Goal: Transaction & Acquisition: Purchase product/service

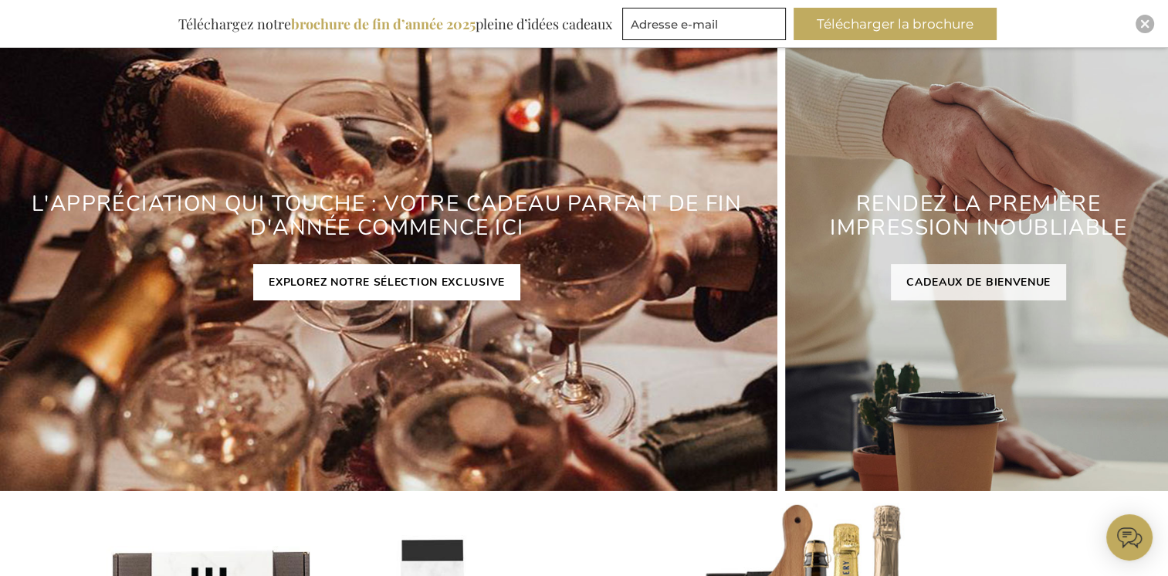
click at [386, 285] on link "EXPLOREZ NOTRE SÉLECTION EXCLUSIVE" at bounding box center [386, 282] width 267 height 36
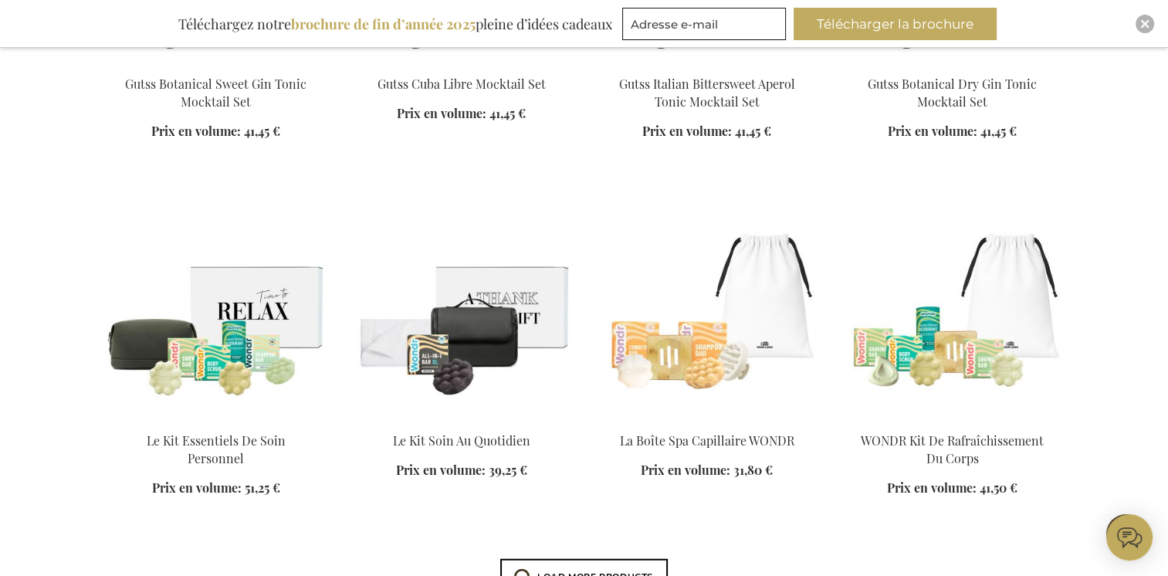
scroll to position [4091, 0]
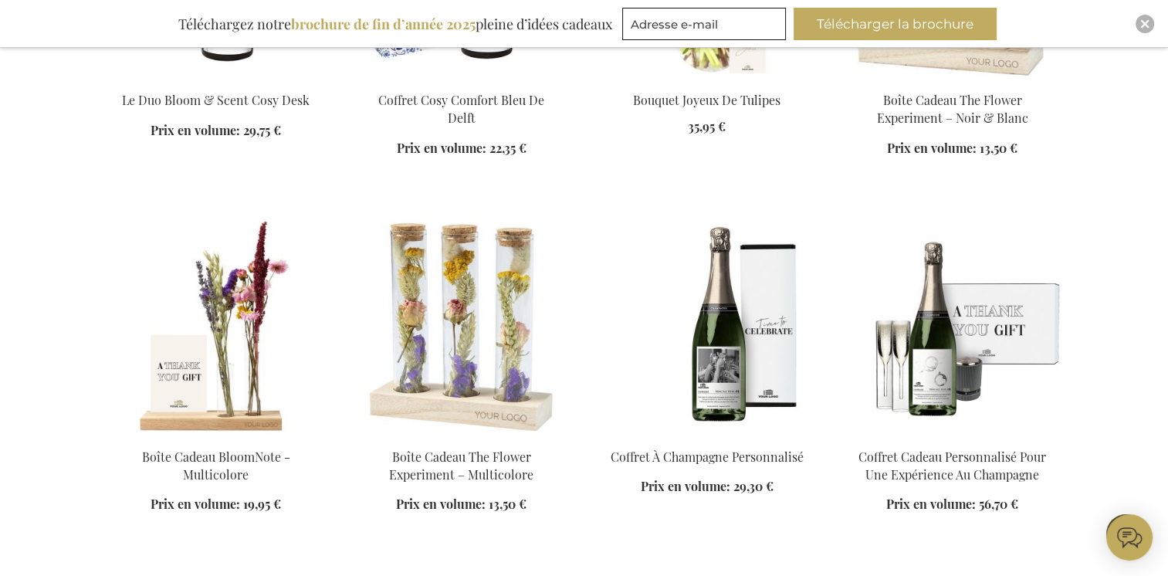
scroll to position [5326, 0]
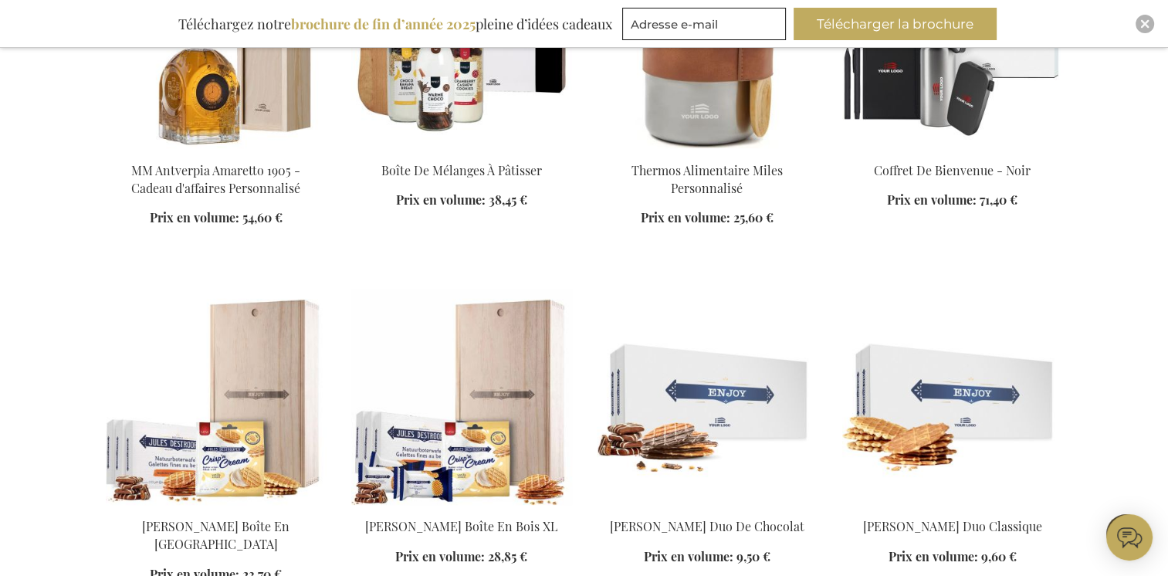
scroll to position [6175, 0]
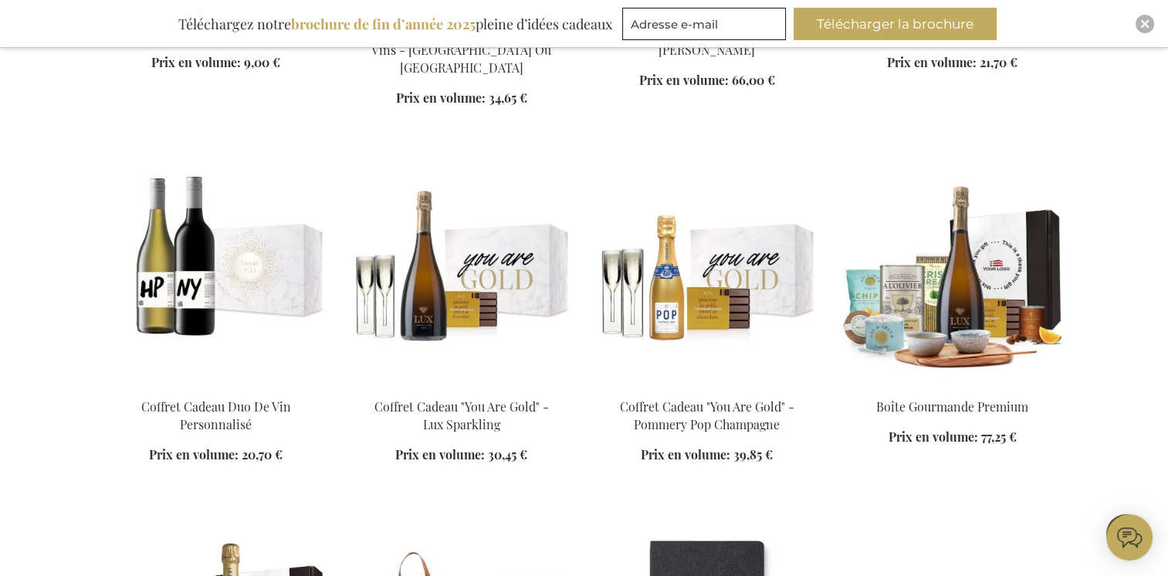
scroll to position [7332, 0]
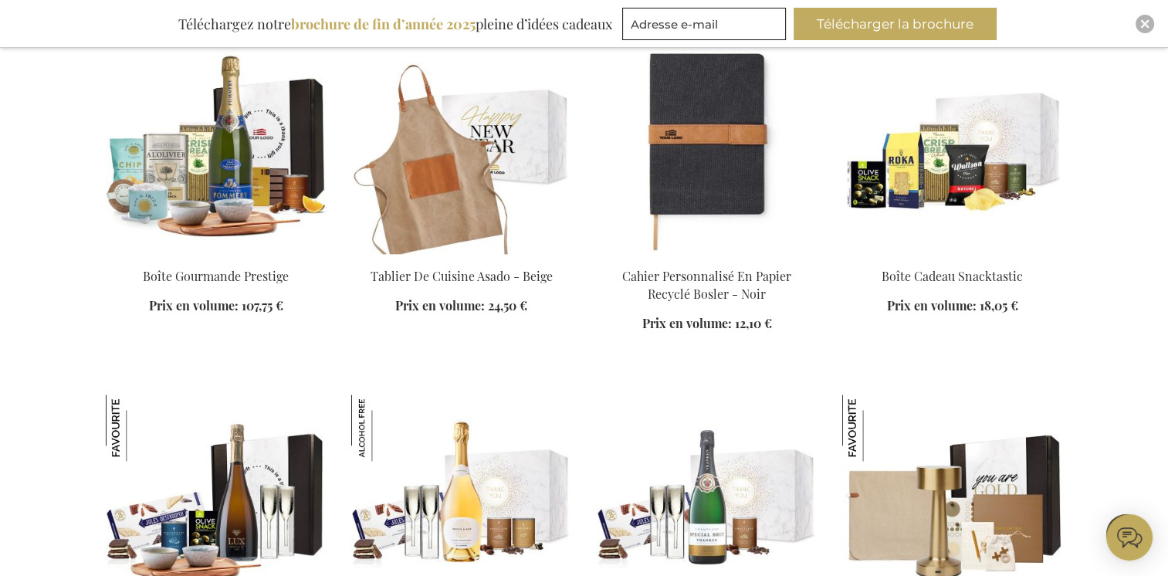
scroll to position [7641, 0]
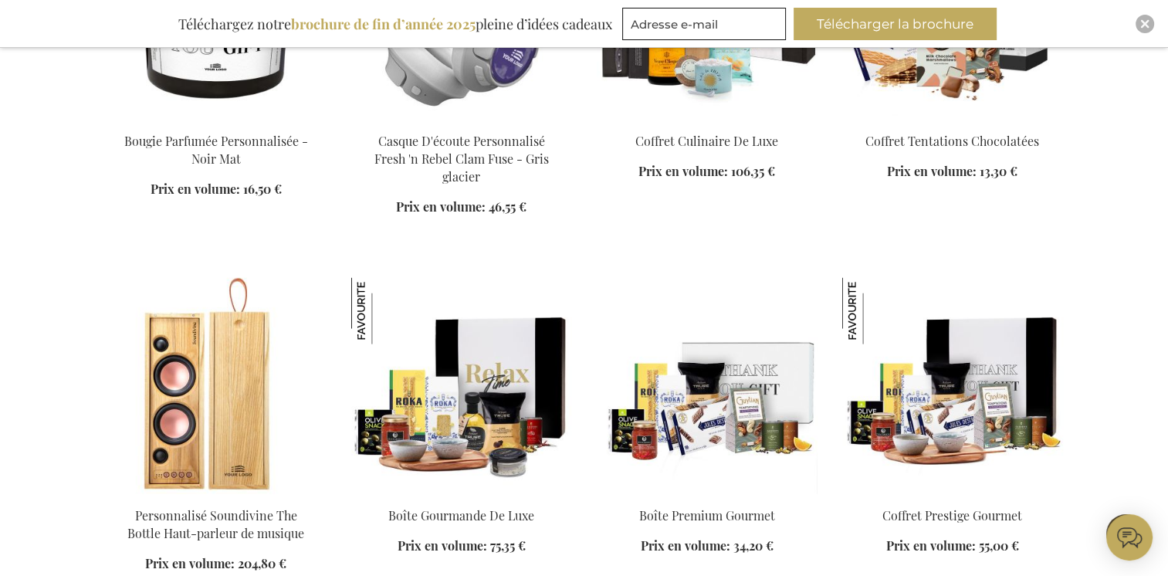
scroll to position [9108, 0]
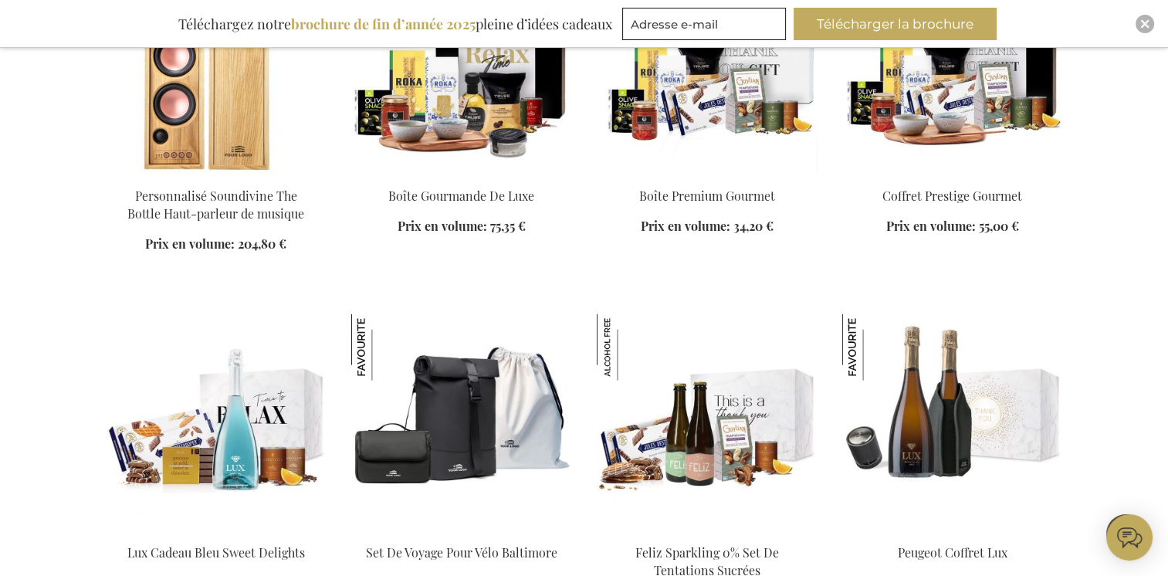
scroll to position [9416, 0]
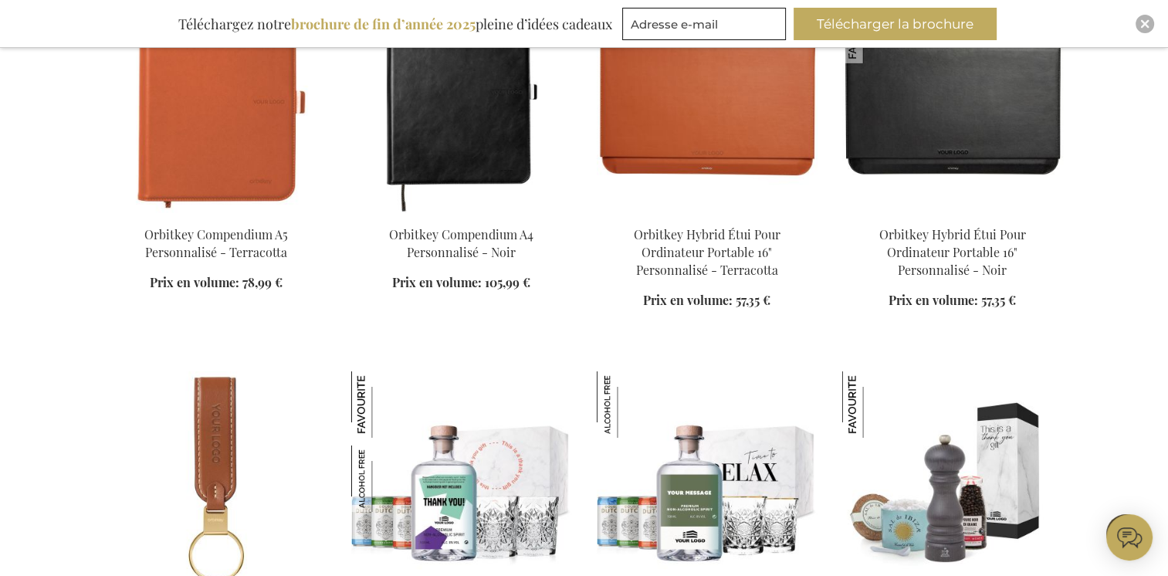
scroll to position [11346, 0]
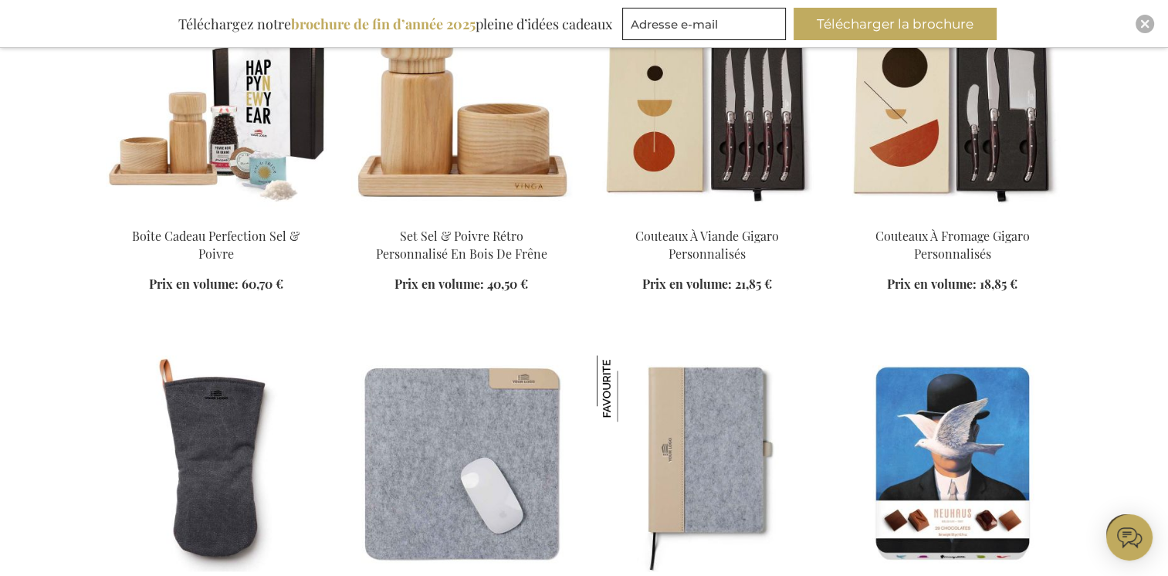
scroll to position [13507, 0]
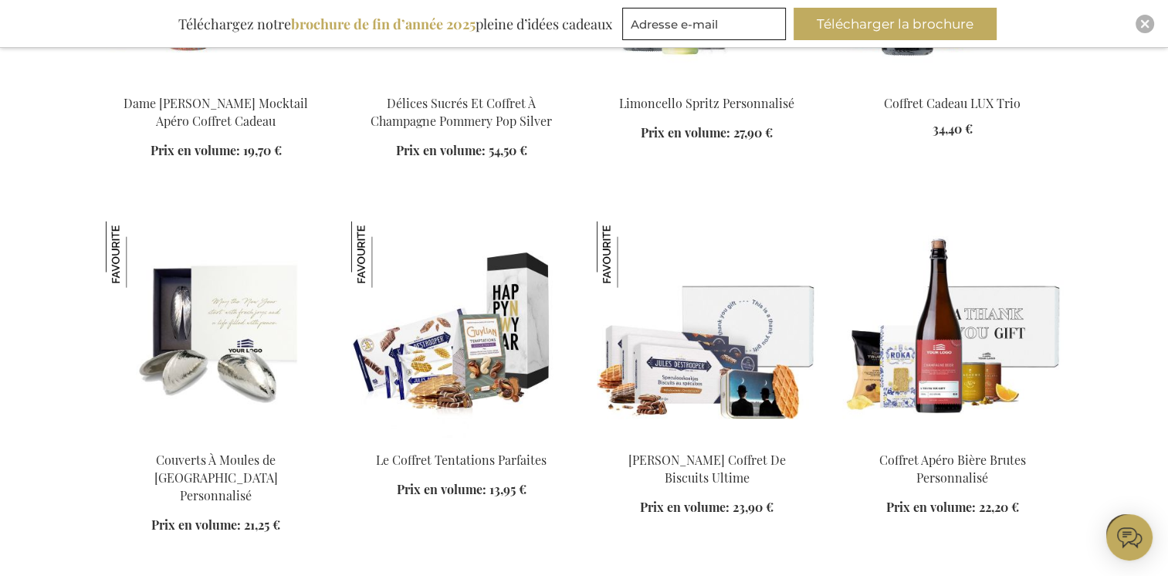
scroll to position [14511, 0]
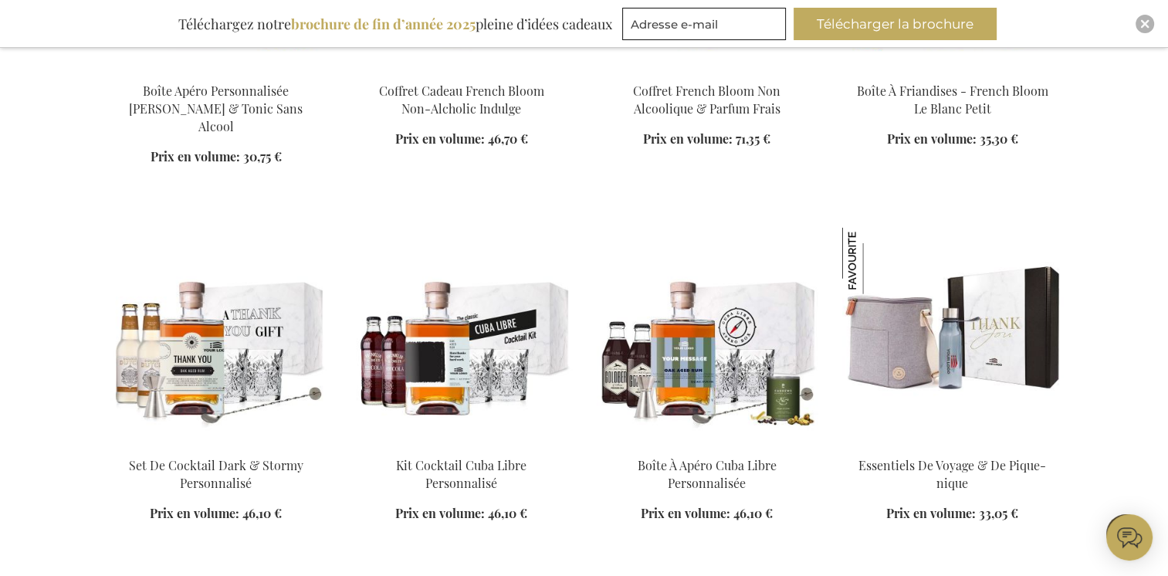
scroll to position [15668, 0]
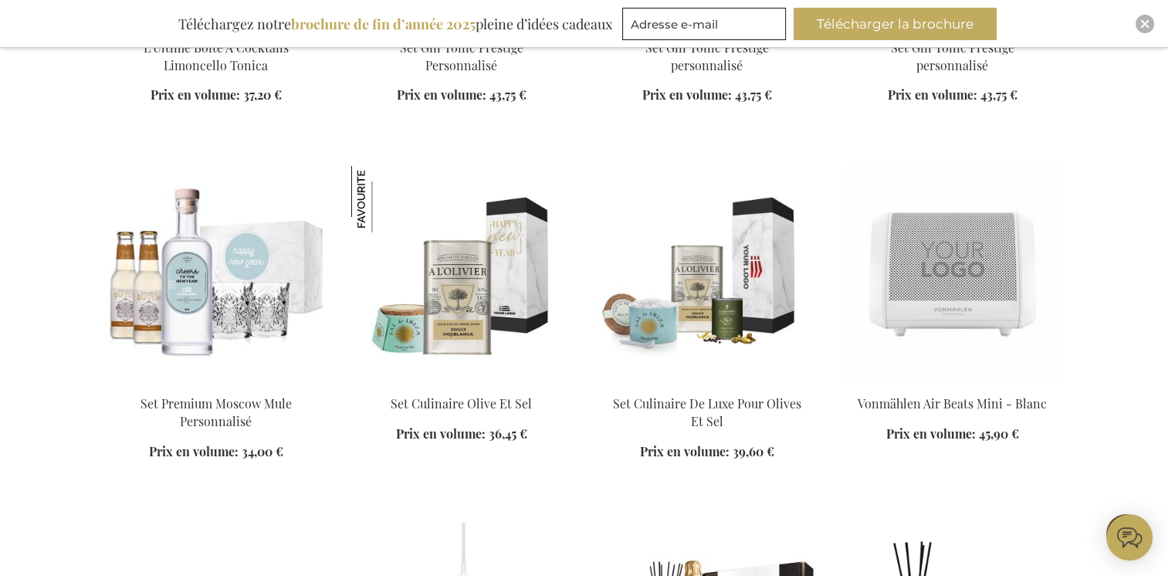
scroll to position [17289, 0]
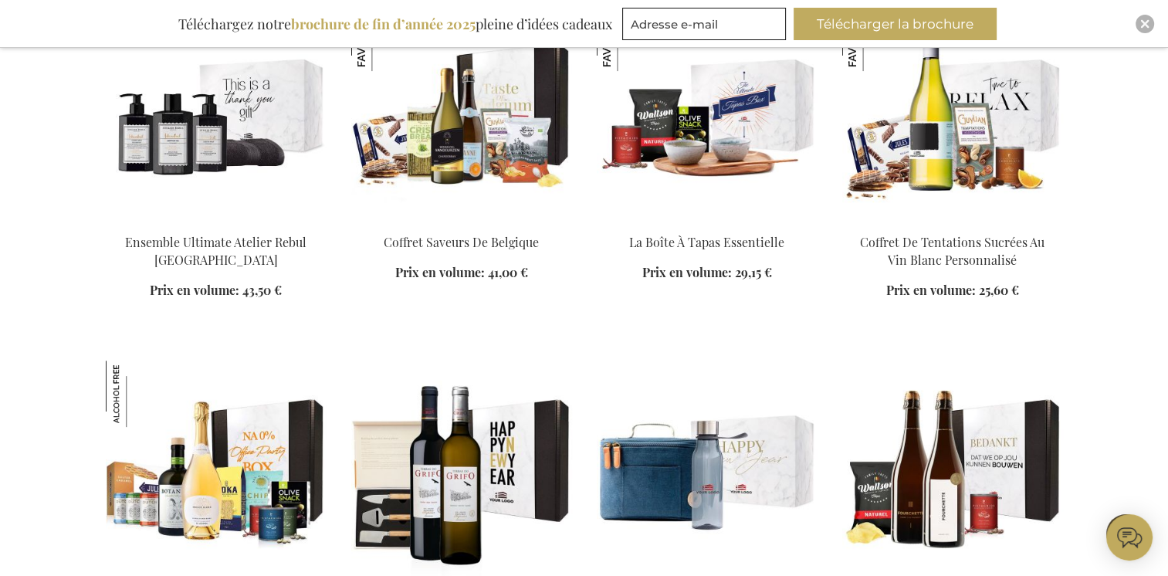
scroll to position [17984, 0]
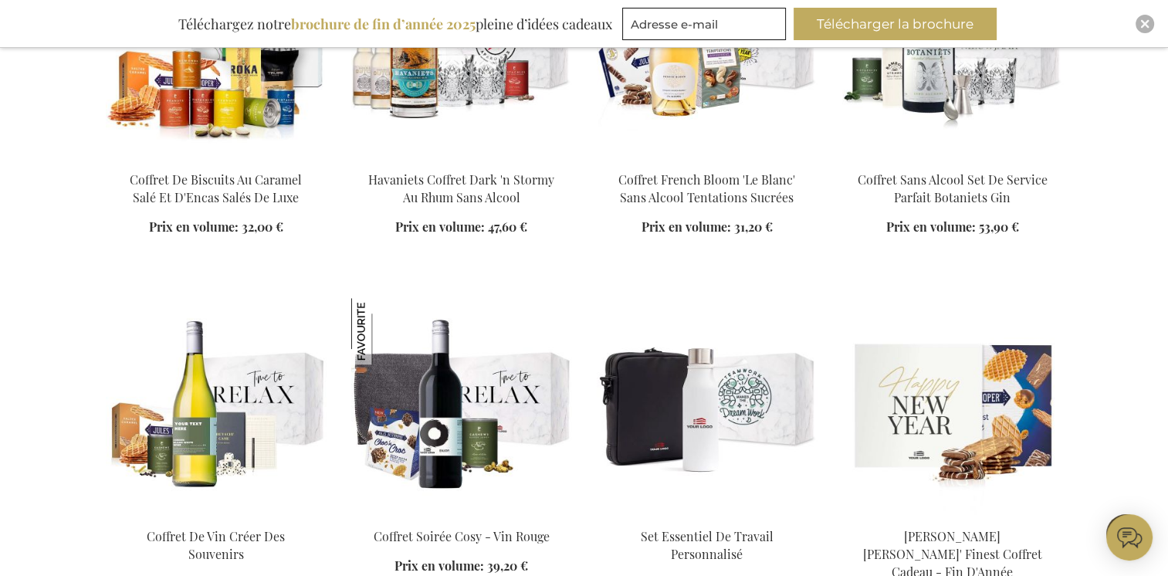
scroll to position [18756, 0]
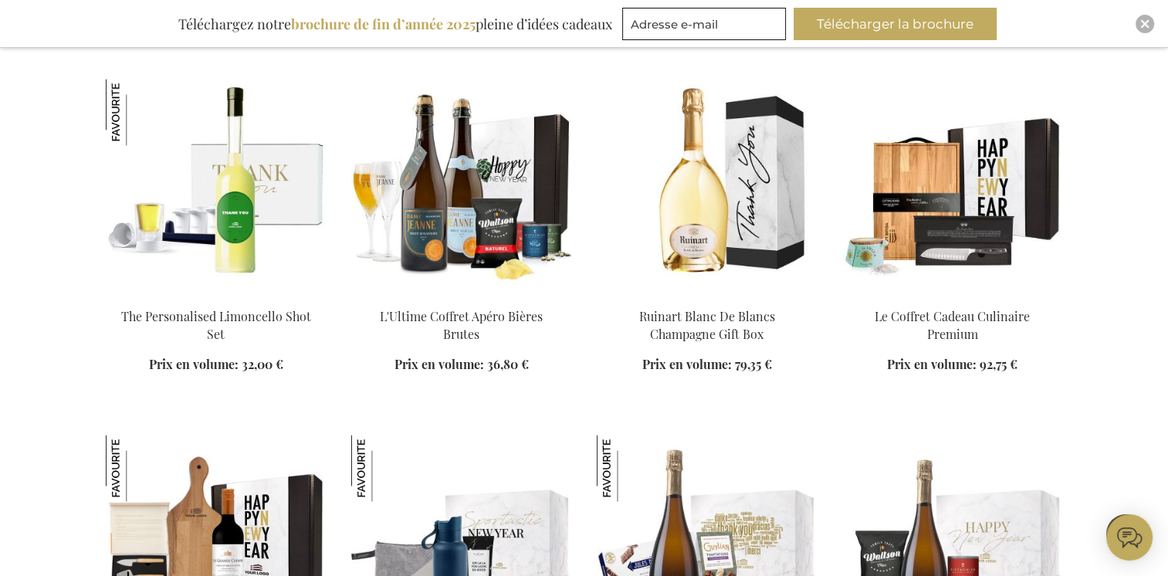
scroll to position [20068, 0]
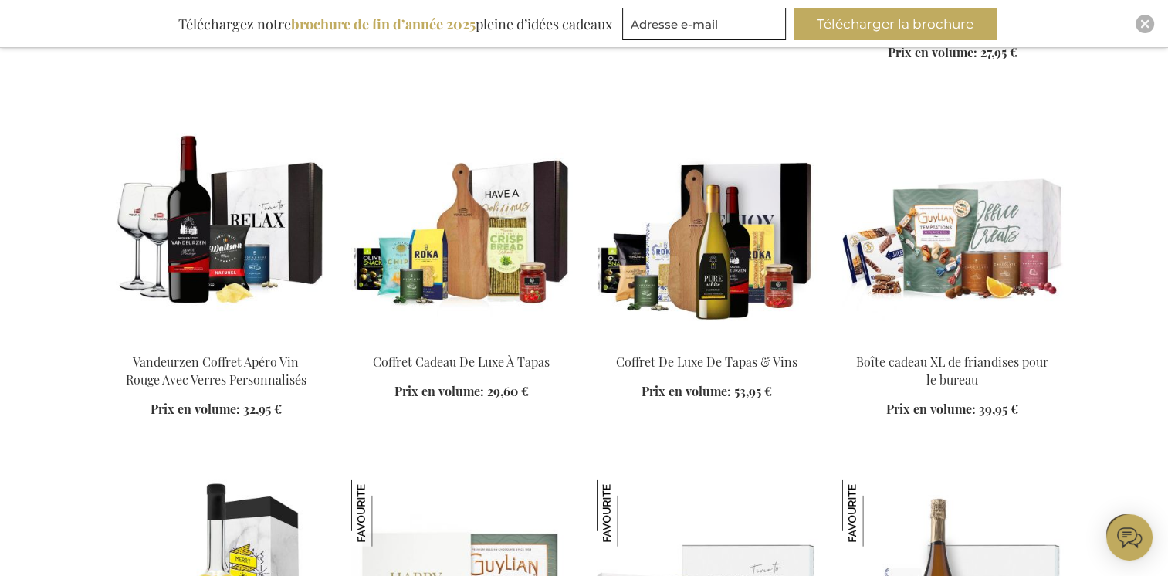
scroll to position [21226, 0]
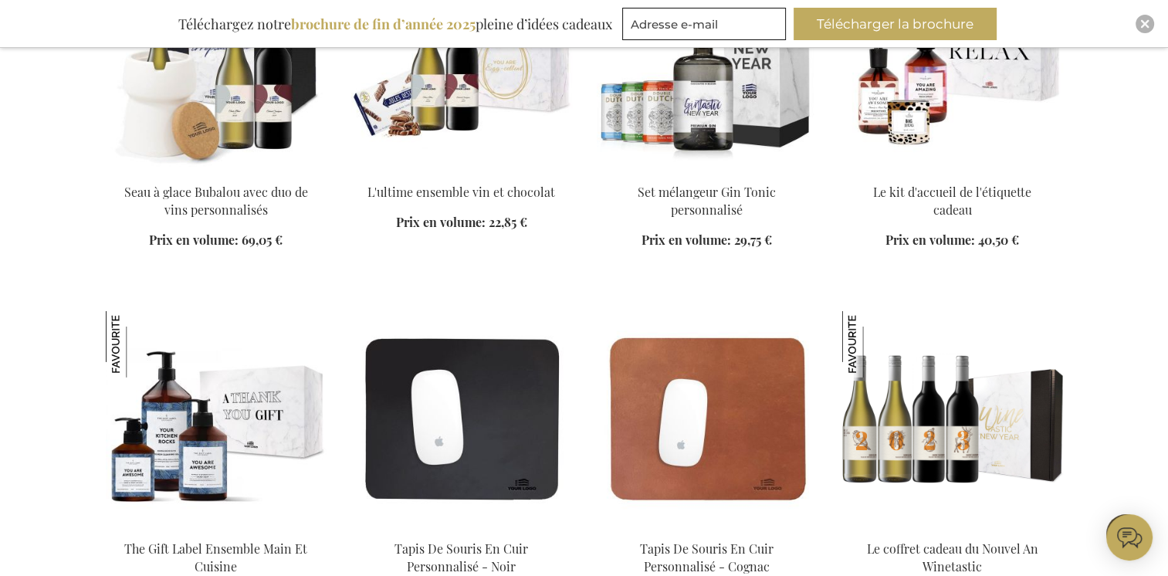
scroll to position [22152, 0]
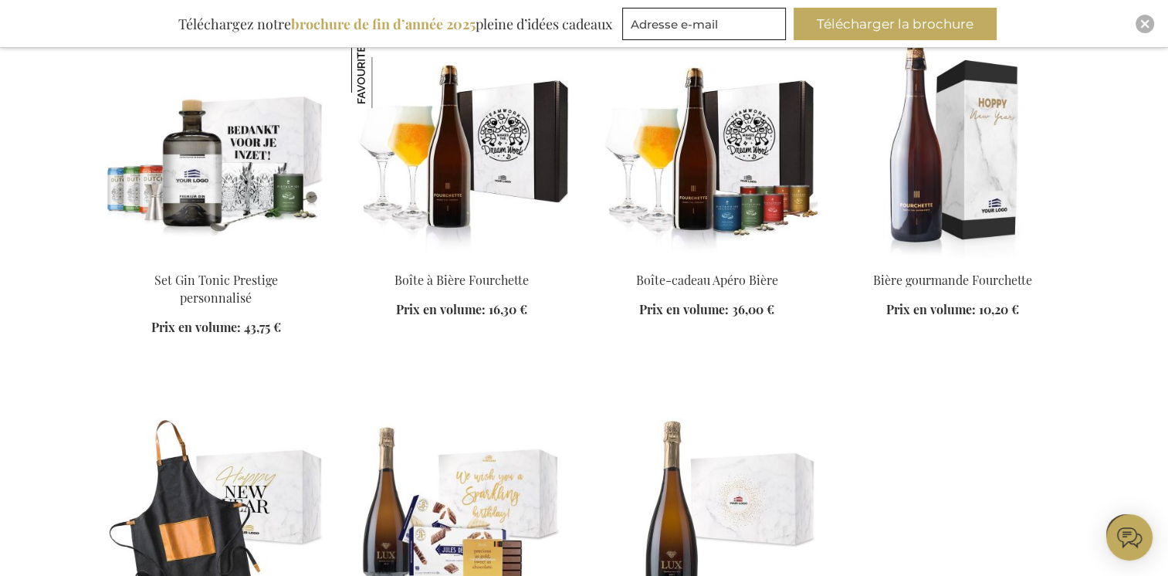
scroll to position [23541, 0]
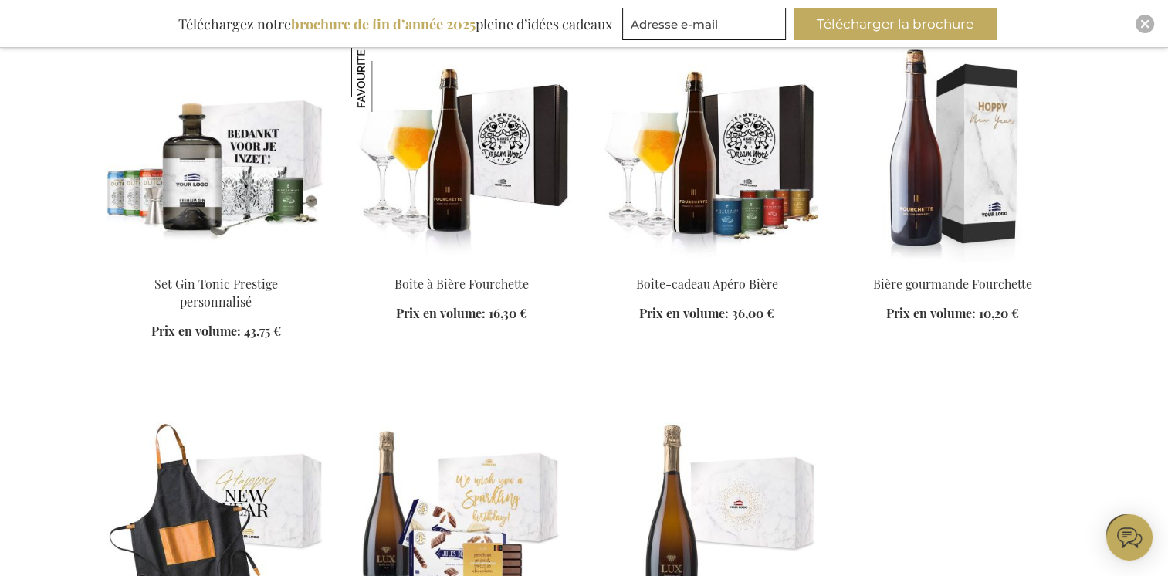
scroll to position [23343, 0]
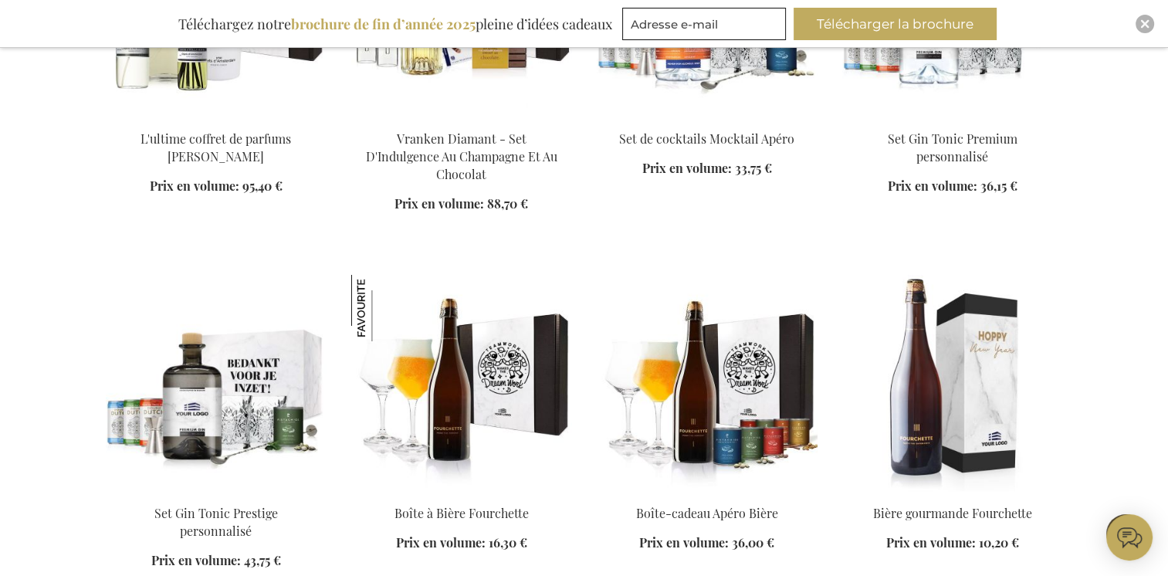
scroll to position [23035, 0]
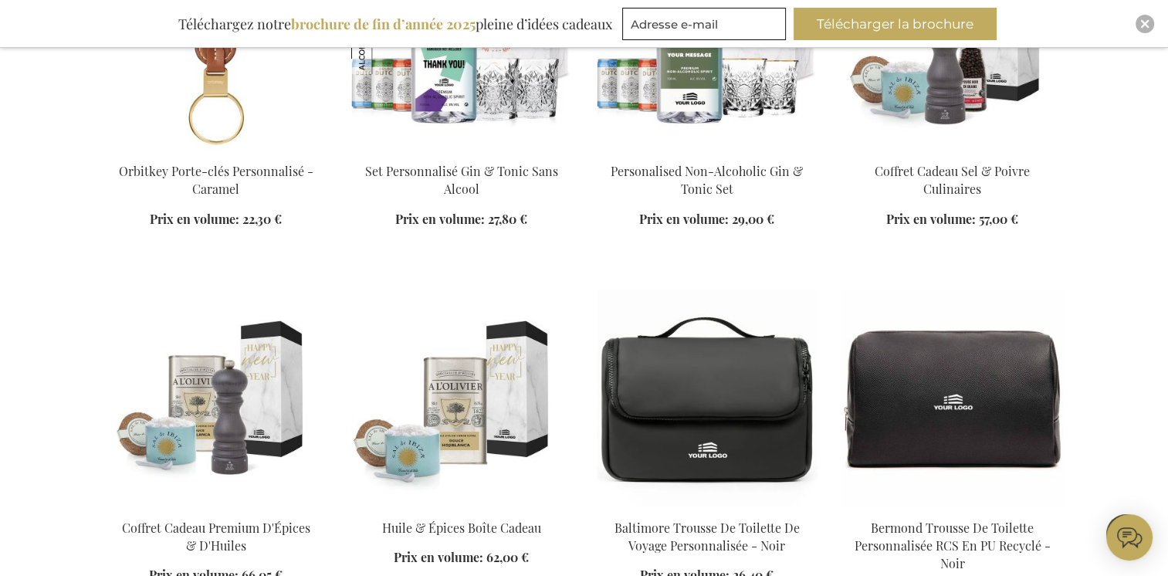
scroll to position [11534, 0]
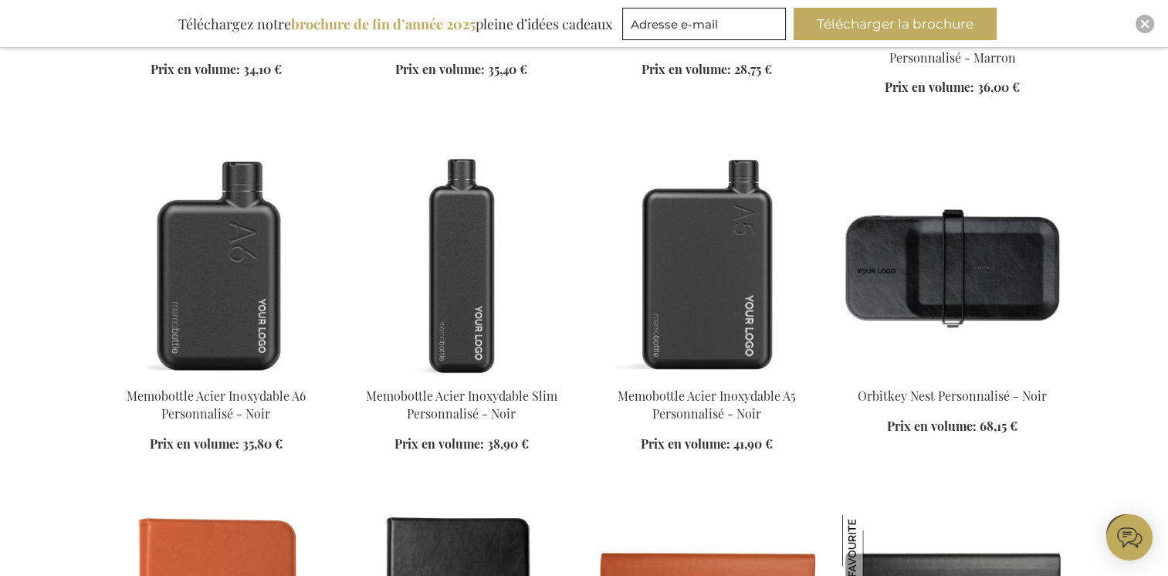
scroll to position [10454, 0]
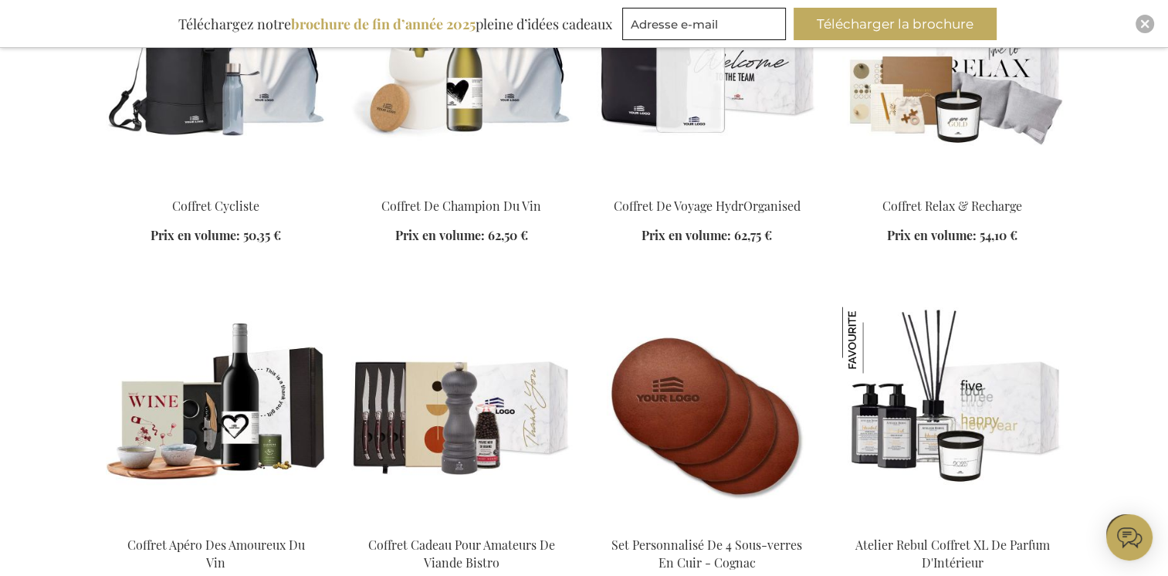
scroll to position [8370, 0]
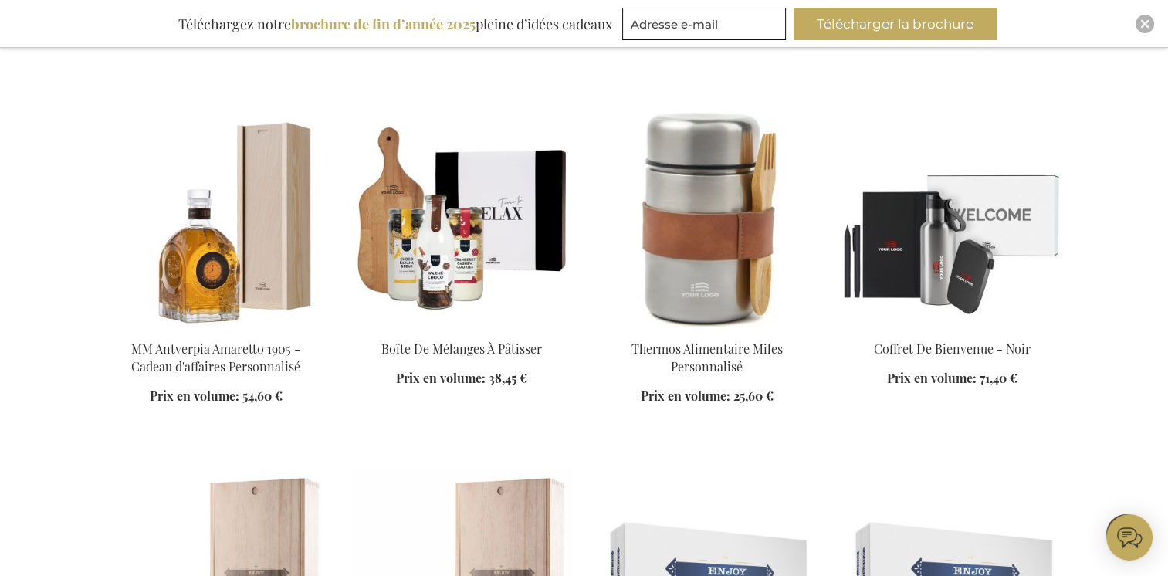
scroll to position [5977, 0]
